Goal: Task Accomplishment & Management: Manage account settings

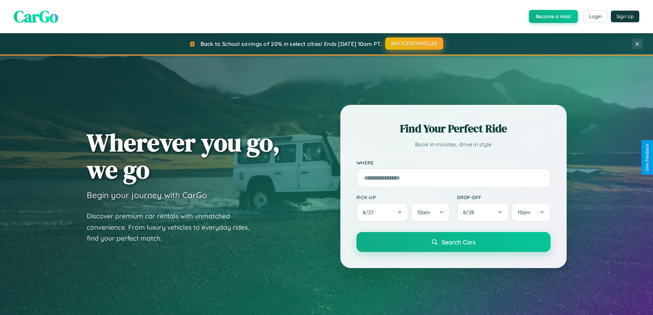
click at [414, 44] on button "BACK2SCHOOL20" at bounding box center [414, 43] width 58 height 12
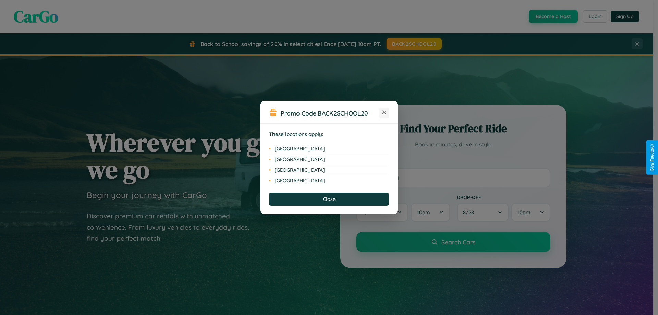
click at [384, 113] on icon at bounding box center [385, 113] width 4 height 4
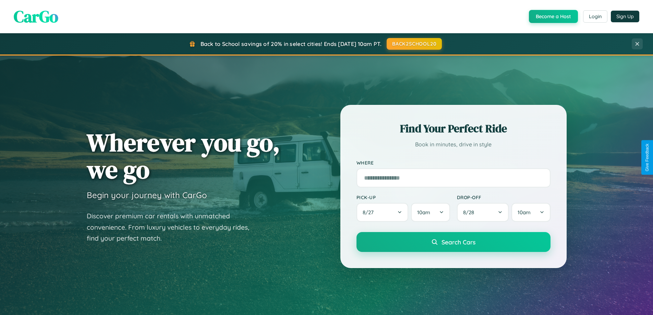
scroll to position [604, 0]
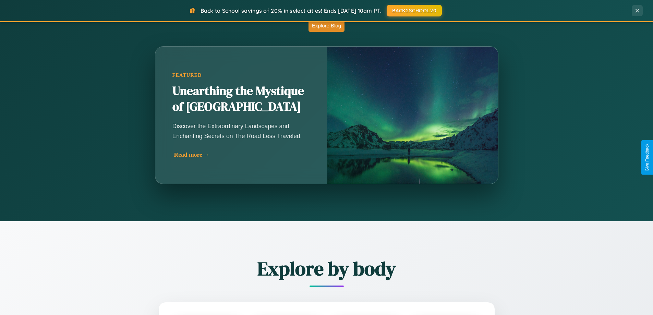
click at [241, 155] on div "Read more →" at bounding box center [242, 154] width 137 height 7
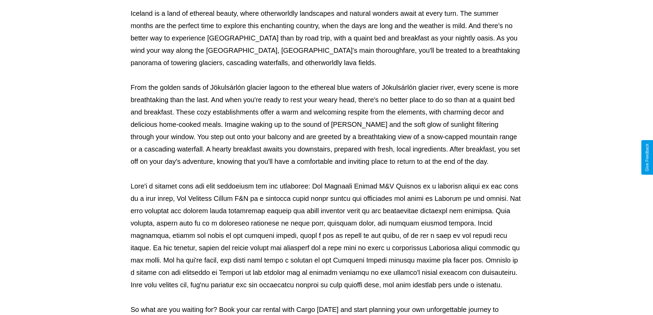
scroll to position [222, 0]
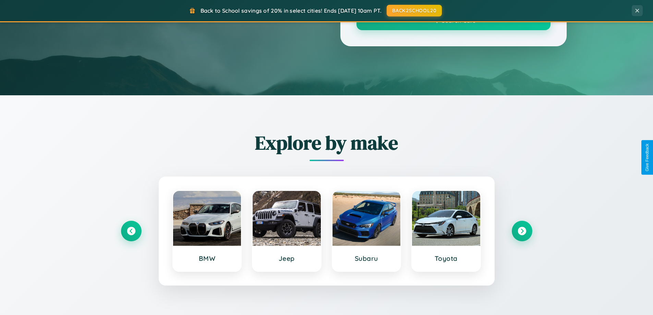
scroll to position [604, 0]
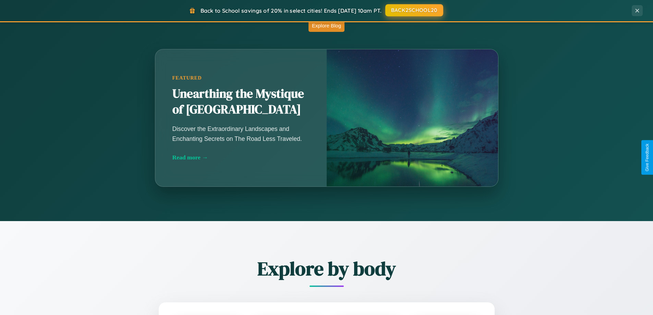
click at [414, 11] on button "BACK2SCHOOL20" at bounding box center [414, 10] width 58 height 12
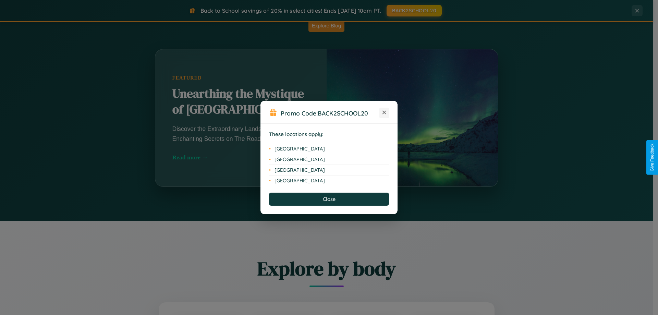
click at [384, 113] on icon at bounding box center [385, 113] width 4 height 4
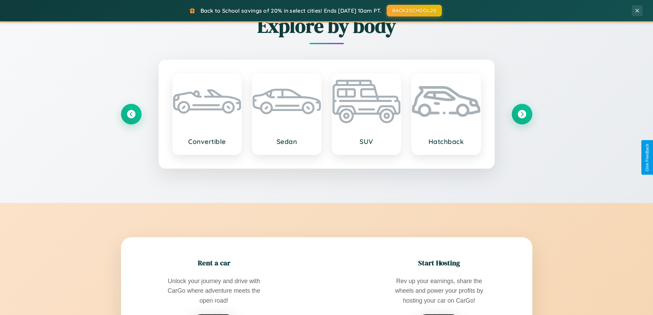
scroll to position [1319, 0]
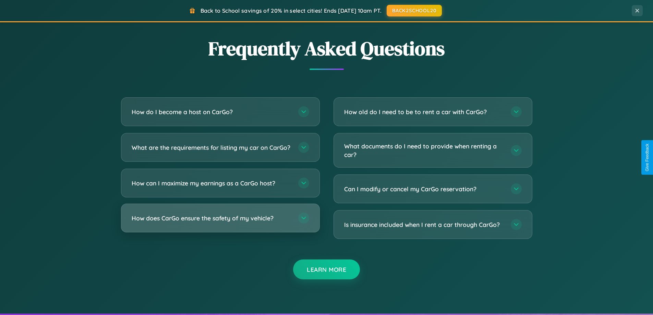
click at [220, 222] on h3 "How does CarGo ensure the safety of my vehicle?" at bounding box center [212, 218] width 160 height 9
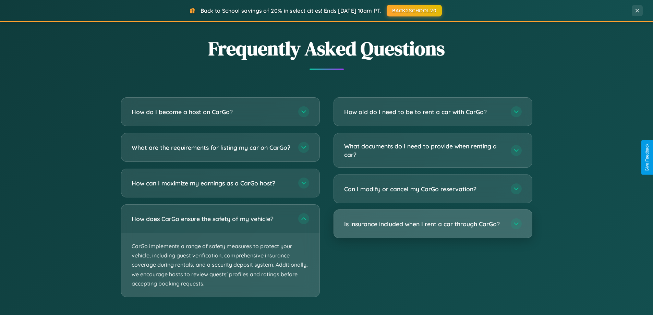
click at [433, 225] on h3 "Is insurance included when I rent a car through CarGo?" at bounding box center [424, 224] width 160 height 9
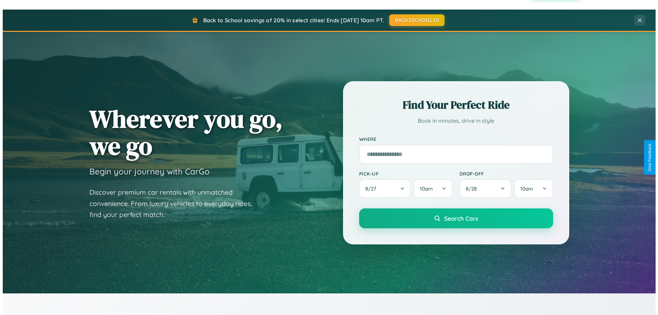
scroll to position [0, 0]
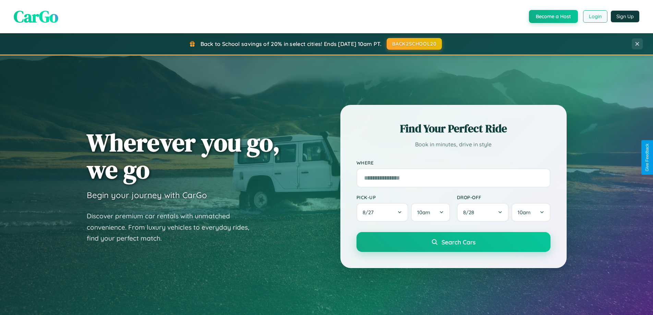
click at [595, 16] on button "Login" at bounding box center [595, 16] width 24 height 12
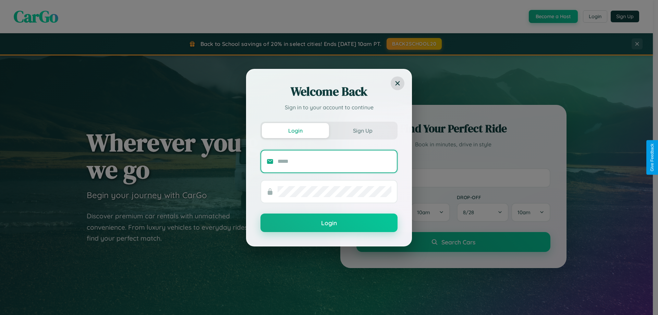
click at [335, 161] on input "text" at bounding box center [335, 161] width 114 height 11
type input "**********"
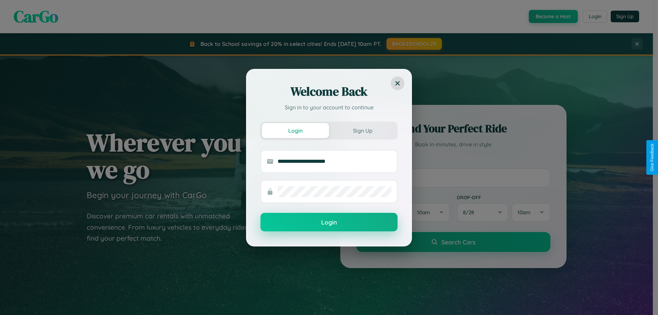
click at [329, 222] on button "Login" at bounding box center [329, 222] width 137 height 19
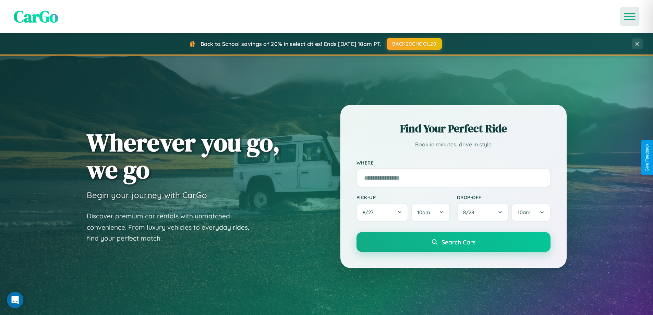
click at [630, 16] on icon "Open menu" at bounding box center [630, 16] width 10 height 6
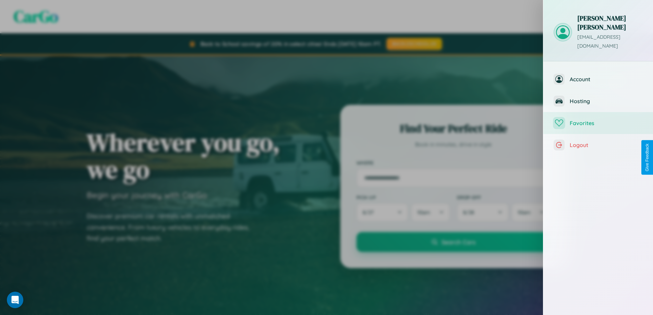
click at [598, 120] on span "Favorites" at bounding box center [606, 123] width 73 height 7
